Goal: Navigation & Orientation: Find specific page/section

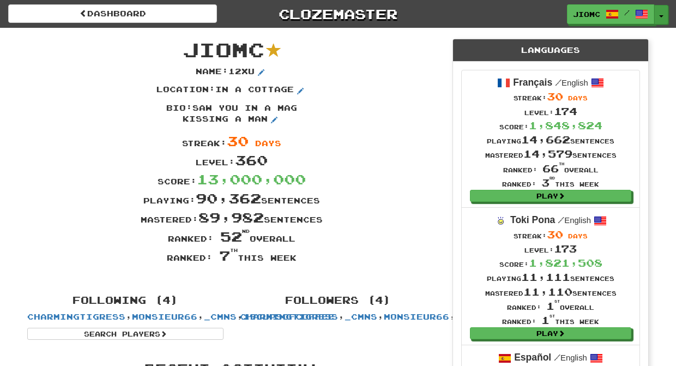
click at [661, 15] on span "button" at bounding box center [661, 16] width 4 height 2
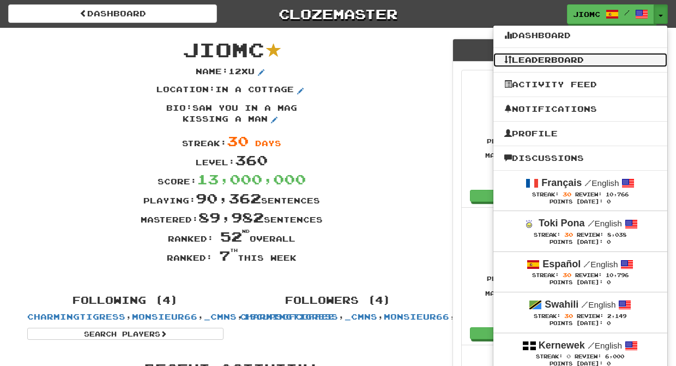
click at [559, 59] on link "Leaderboard" at bounding box center [581, 60] width 174 height 14
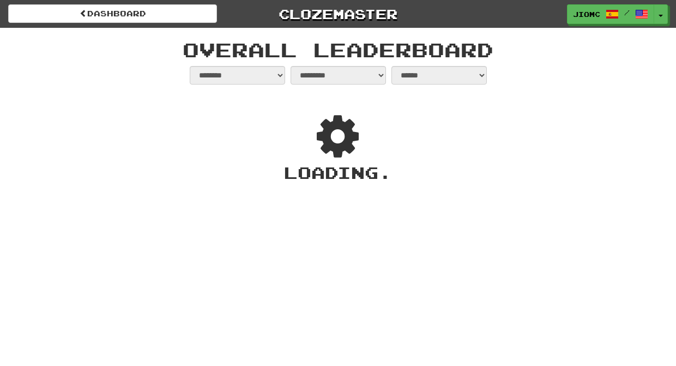
select select "**********"
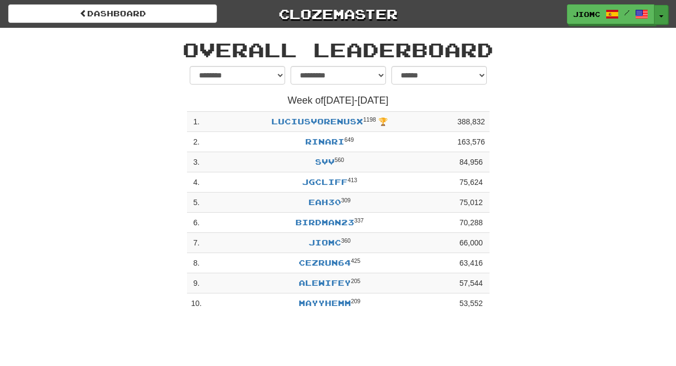
click at [661, 11] on button "Toggle Dropdown" at bounding box center [662, 15] width 14 height 20
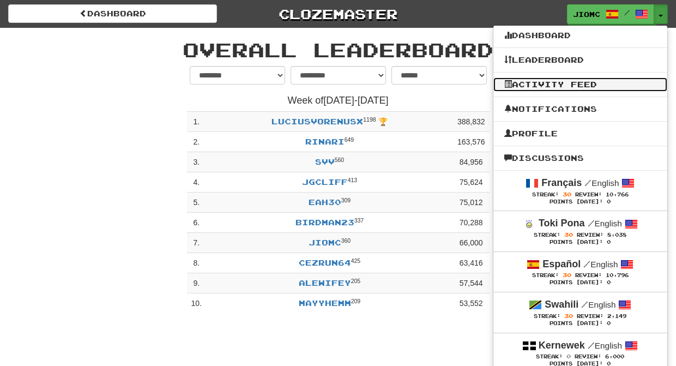
click at [594, 87] on link "Activity Feed" at bounding box center [581, 84] width 174 height 14
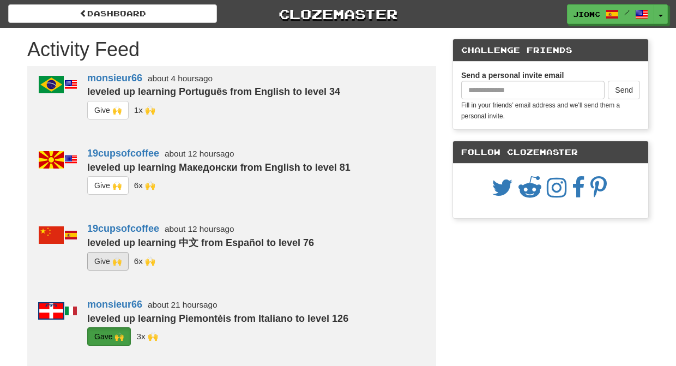
click at [99, 259] on button "G i ve 🙌" at bounding box center [107, 261] width 41 height 19
click at [103, 185] on button "G i ve 🙌" at bounding box center [107, 185] width 41 height 19
click at [105, 110] on button "G i ve 🙌" at bounding box center [107, 110] width 41 height 19
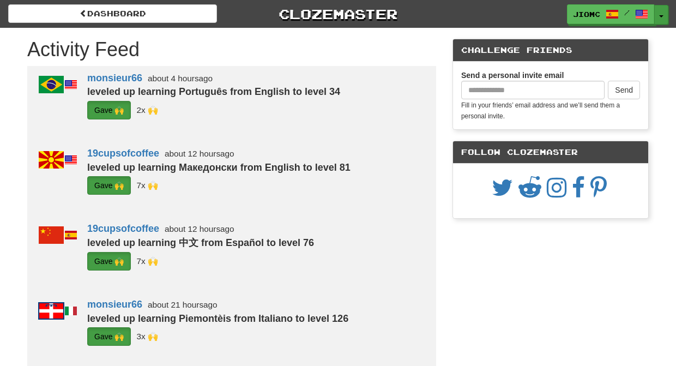
click at [660, 9] on button "Toggle Dropdown" at bounding box center [662, 15] width 14 height 20
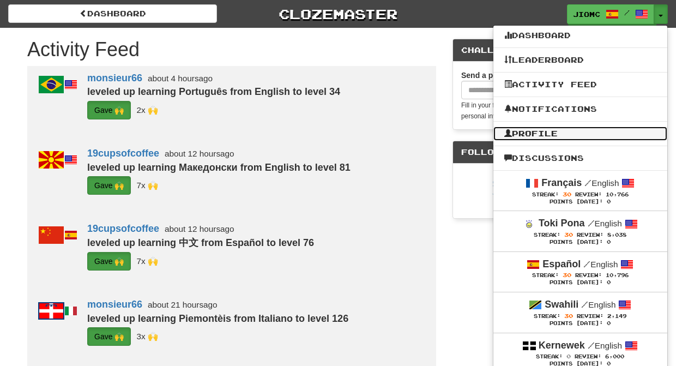
click at [546, 133] on link "Profile" at bounding box center [581, 134] width 174 height 14
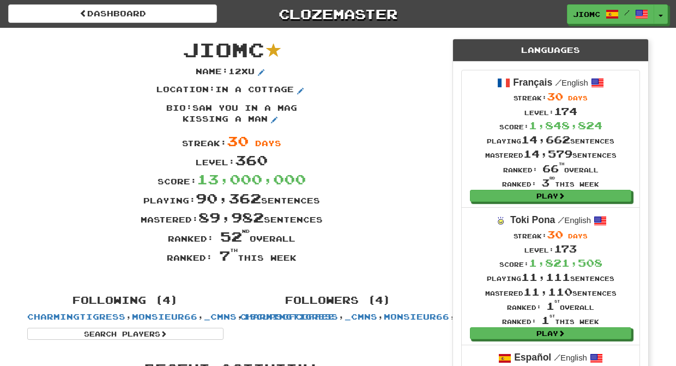
click at [387, 225] on div "Mastered: 89,982 sentences" at bounding box center [231, 217] width 425 height 19
